Goal: Task Accomplishment & Management: Use online tool/utility

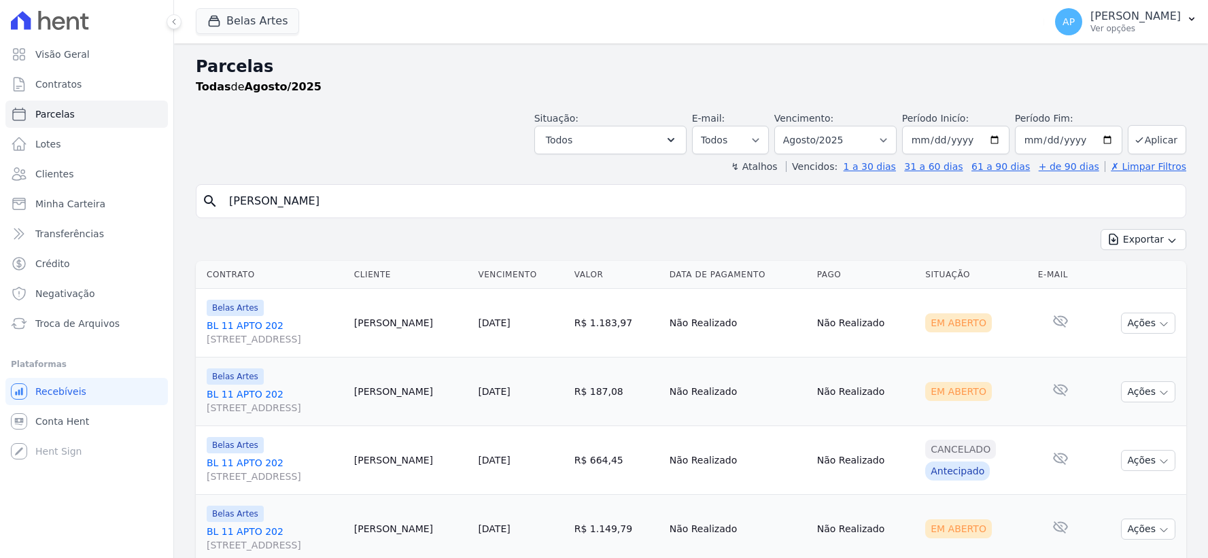
select select
click at [63, 322] on span "Troca de Arquivos" at bounding box center [77, 324] width 84 height 14
click at [56, 324] on span "Troca de Arquivos" at bounding box center [77, 324] width 84 height 14
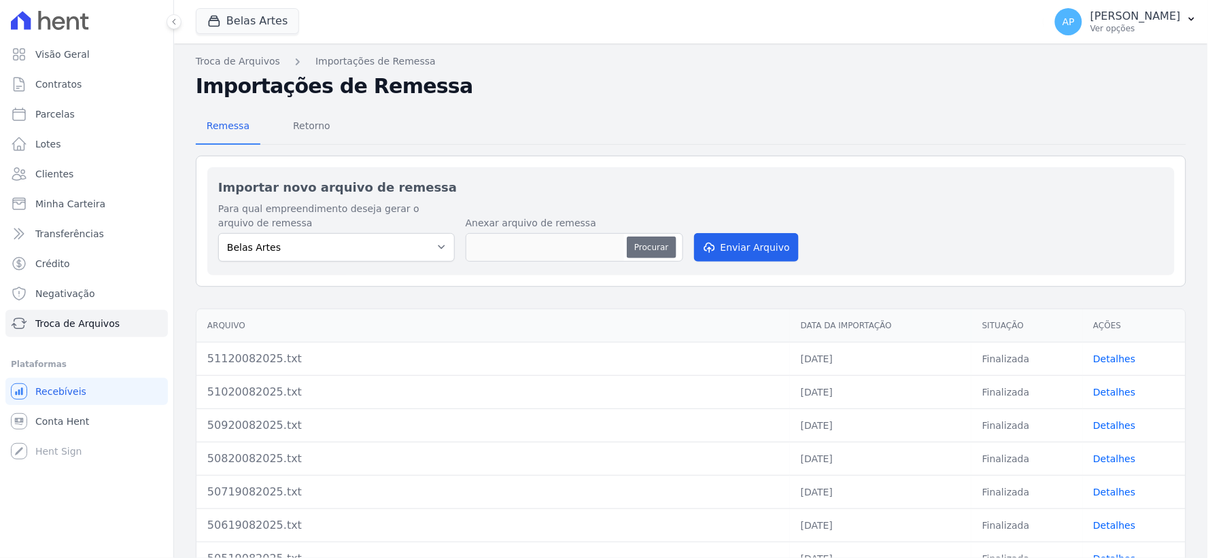
click at [647, 249] on button "Procurar" at bounding box center [651, 248] width 49 height 22
type input "51220082025.txt"
click at [724, 243] on button "Enviar Arquivo" at bounding box center [746, 247] width 105 height 29
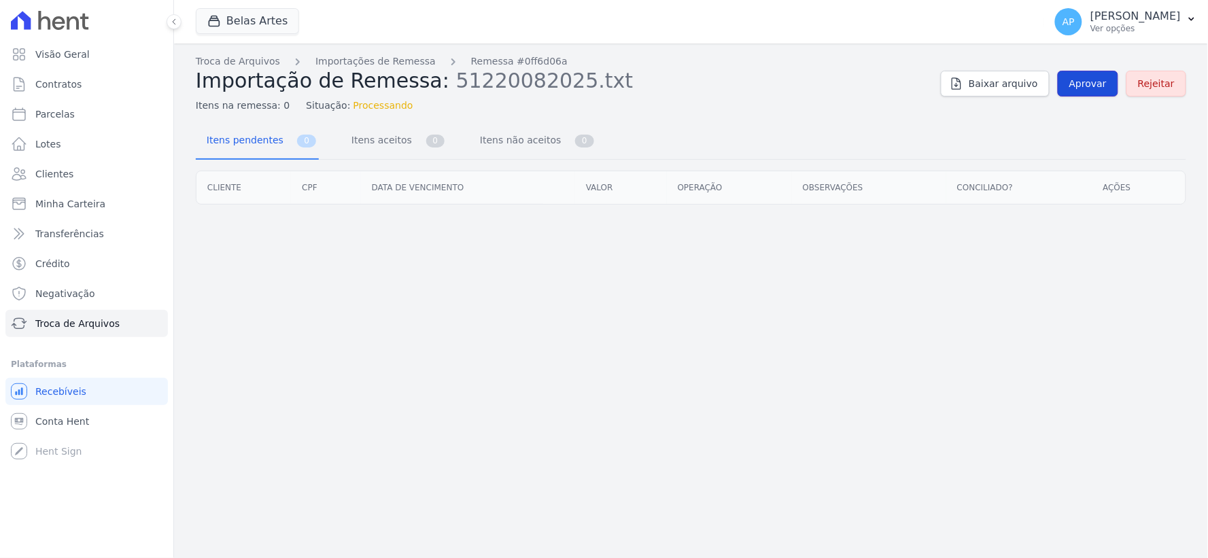
click at [1094, 85] on span "Aprovar" at bounding box center [1088, 84] width 37 height 14
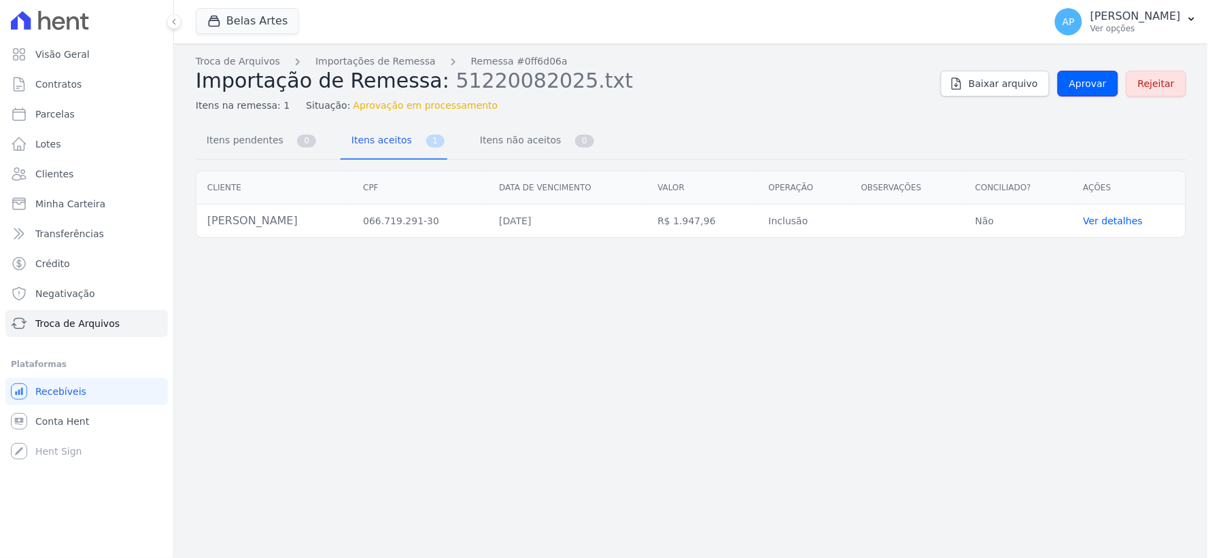
click at [1094, 85] on span "Aprovar" at bounding box center [1088, 84] width 37 height 14
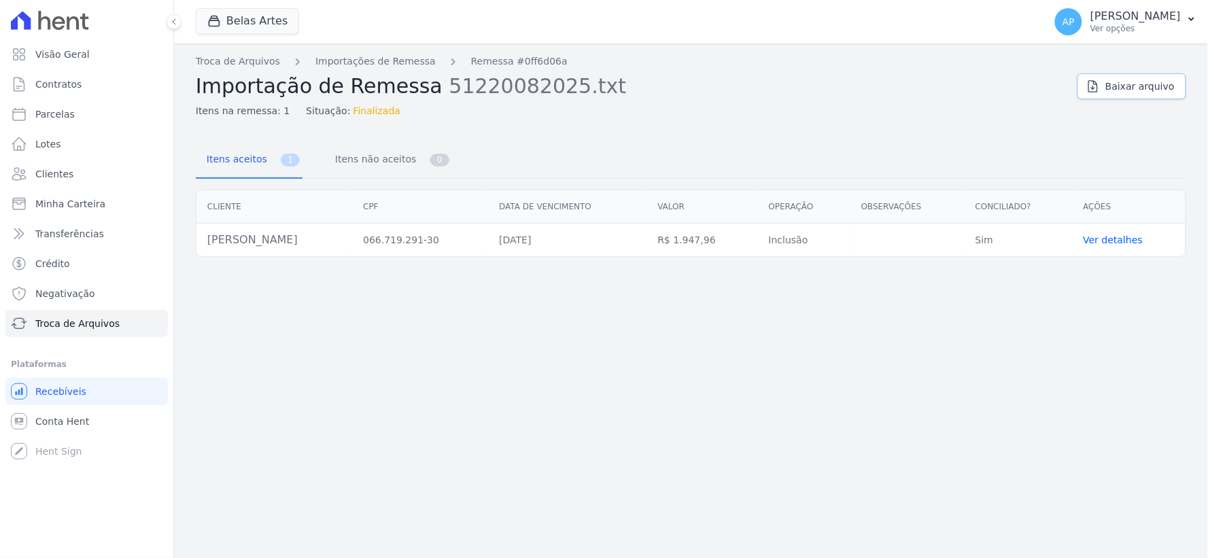
click at [1094, 85] on icon at bounding box center [1094, 87] width 14 height 14
click at [719, 133] on div "Itens aceitos 1 Itens não aceitos 0 Cliente CPF Data de vencimento [GEOGRAPHIC_…" at bounding box center [691, 193] width 991 height 128
click at [60, 391] on span "Recebíveis" at bounding box center [60, 392] width 51 height 14
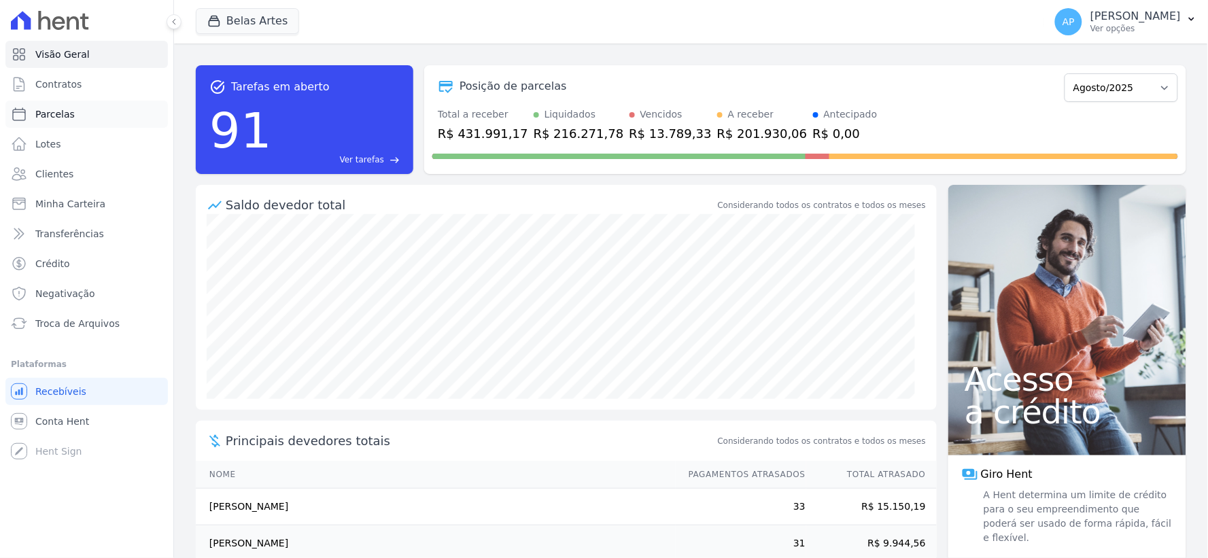
click at [58, 112] on span "Parcelas" at bounding box center [54, 114] width 39 height 14
select select
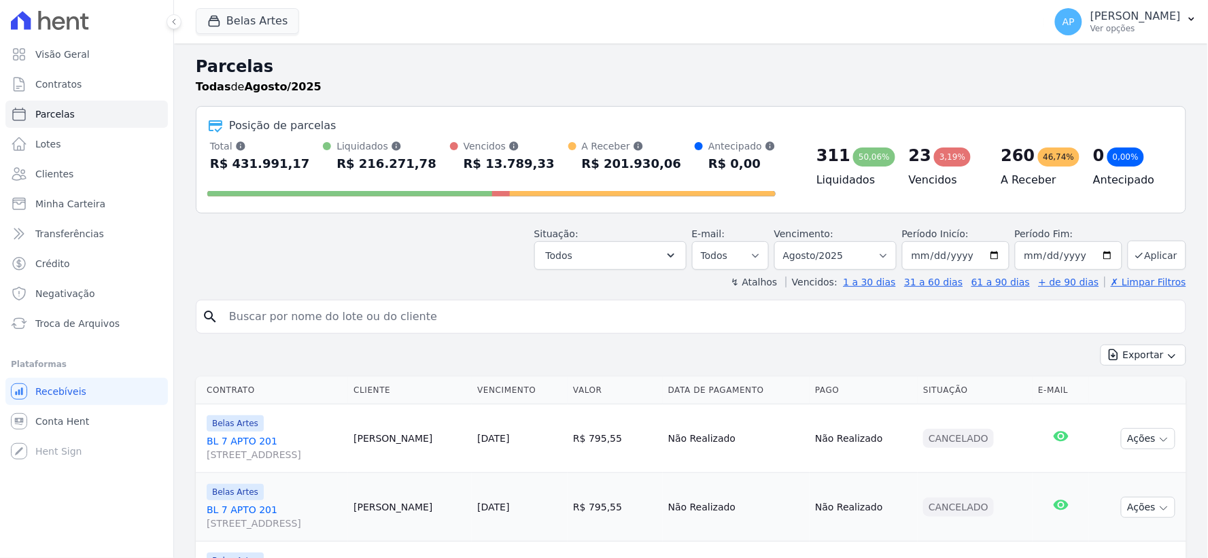
click at [491, 318] on input "search" at bounding box center [701, 316] width 960 height 27
paste input "[PERSON_NAME]"
type input "[PERSON_NAME]"
select select
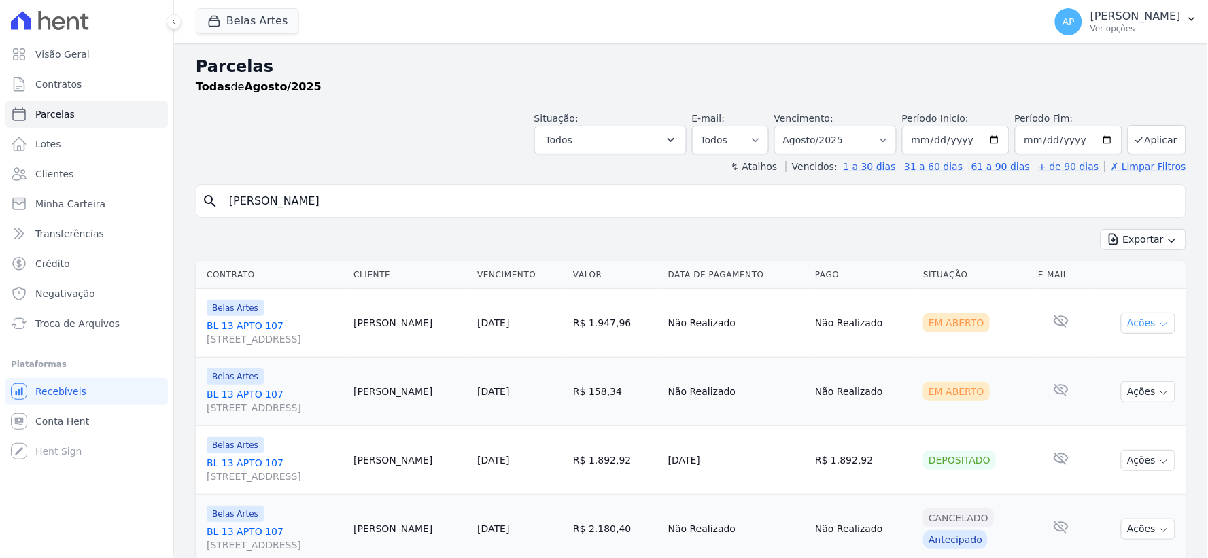
click at [1139, 323] on button "Ações" at bounding box center [1148, 323] width 54 height 21
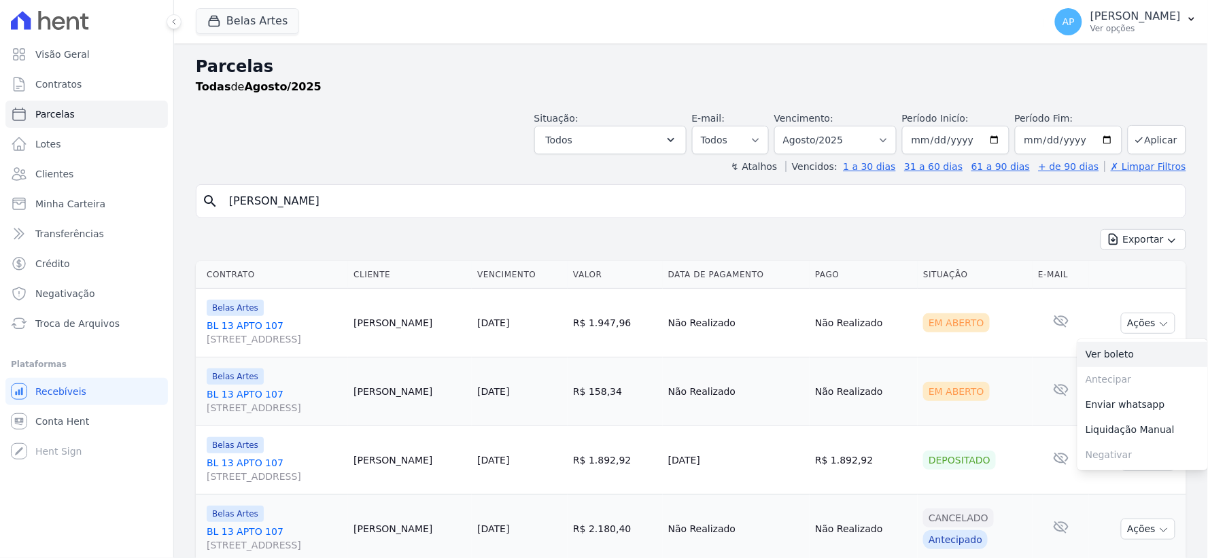
click at [1120, 358] on link "Ver boleto" at bounding box center [1143, 354] width 131 height 25
